Goal: Task Accomplishment & Management: Use online tool/utility

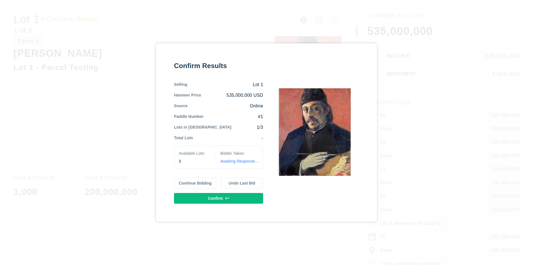
click at [195, 183] on button "Continue Bidding" at bounding box center [195, 183] width 42 height 11
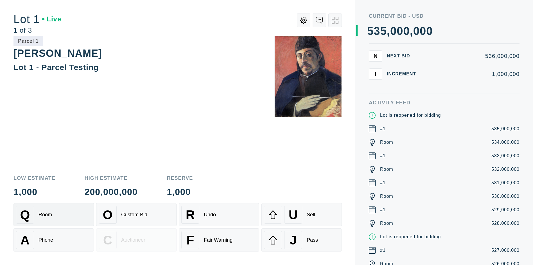
click at [54, 214] on div "Q Room" at bounding box center [53, 214] width 75 height 18
